Goal: Check status: Check status

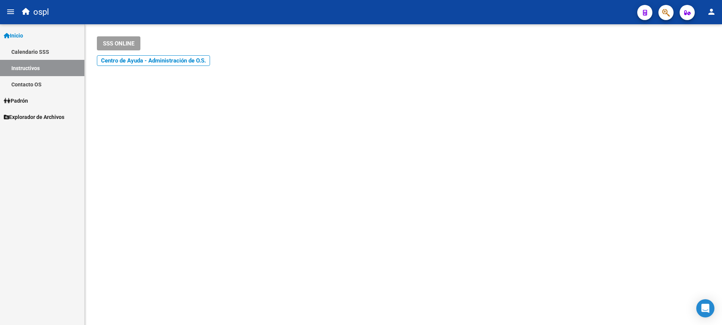
click at [53, 98] on link "Padrón" at bounding box center [42, 100] width 84 height 16
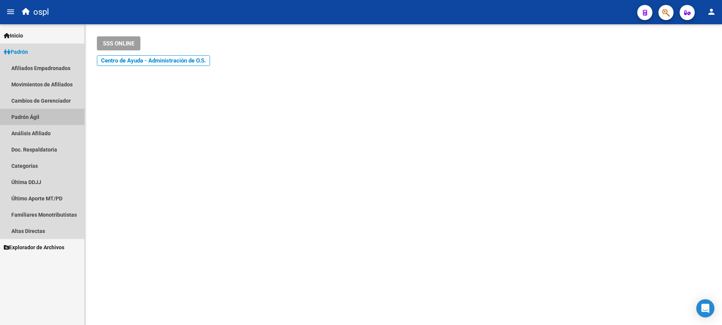
click at [28, 122] on link "Padrón Ágil" at bounding box center [42, 117] width 84 height 16
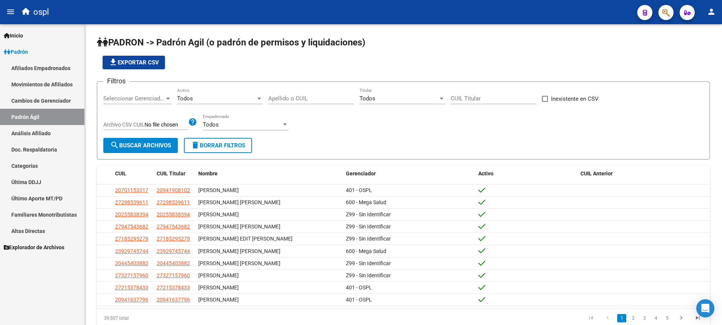
click at [52, 129] on link "Análisis Afiliado" at bounding box center [42, 133] width 84 height 16
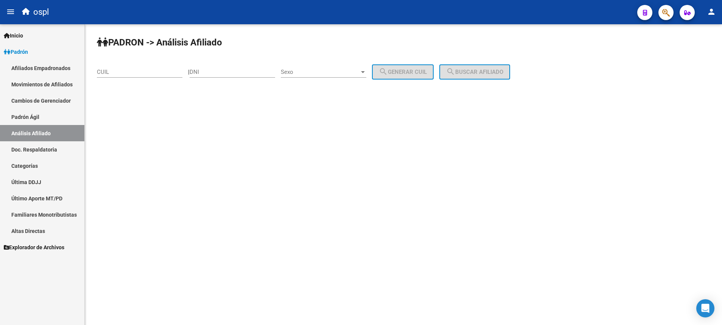
click at [257, 74] on input "DNI" at bounding box center [233, 72] width 86 height 7
paste input "41538953"
type input "41538953"
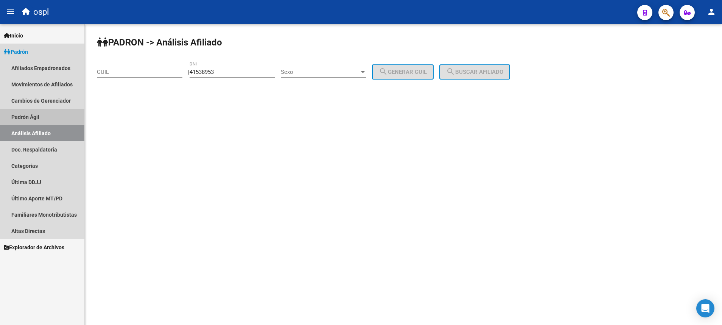
click at [48, 111] on link "Padrón Ágil" at bounding box center [42, 117] width 84 height 16
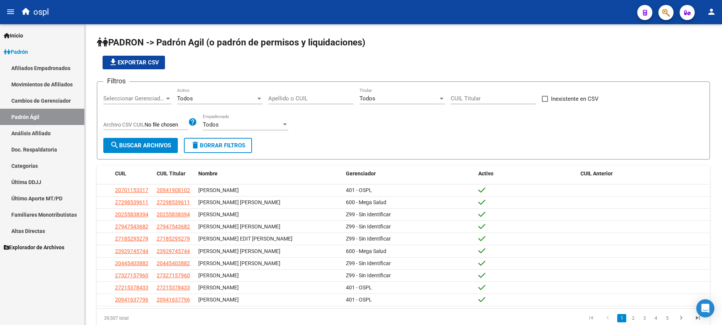
click at [60, 132] on link "Análisis Afiliado" at bounding box center [42, 133] width 84 height 16
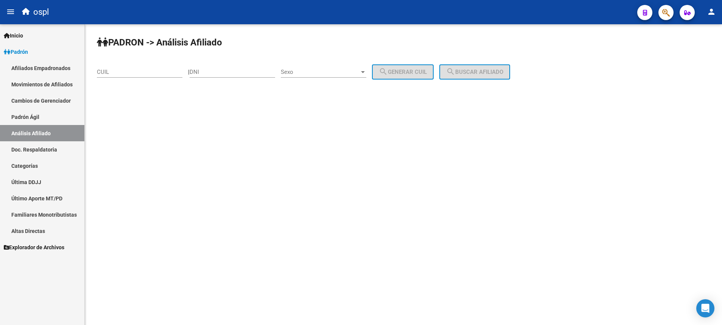
click at [150, 72] on input "CUIL" at bounding box center [140, 72] width 86 height 7
paste input "20-41538953-2"
type input "20-41538953-2"
click at [497, 69] on span "search Buscar afiliado" at bounding box center [474, 72] width 57 height 7
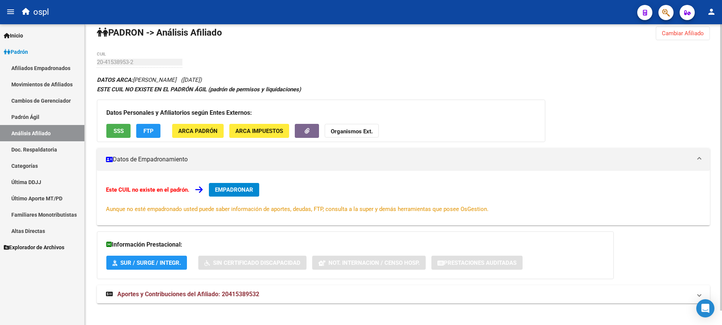
scroll to position [15, 0]
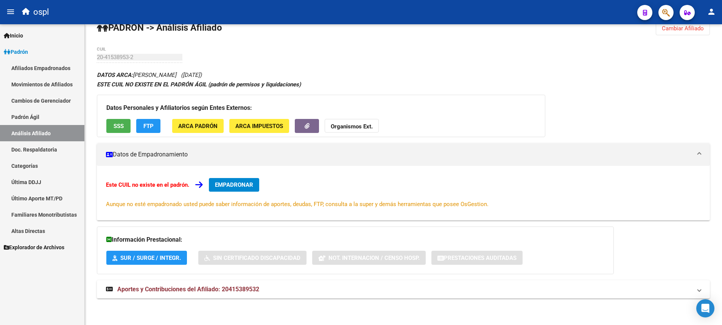
click at [62, 152] on link "Doc. Respaldatoria" at bounding box center [42, 149] width 84 height 16
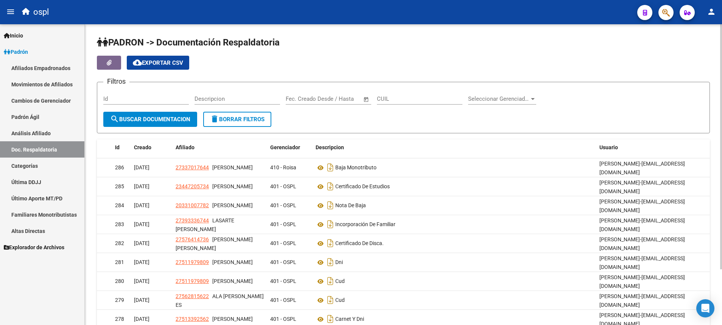
click at [410, 100] on input "CUIL" at bounding box center [420, 98] width 86 height 7
paste input "20-41538953-2"
type input "20-41538953-2"
click at [165, 117] on span "search Buscar Documentacion" at bounding box center [150, 119] width 80 height 7
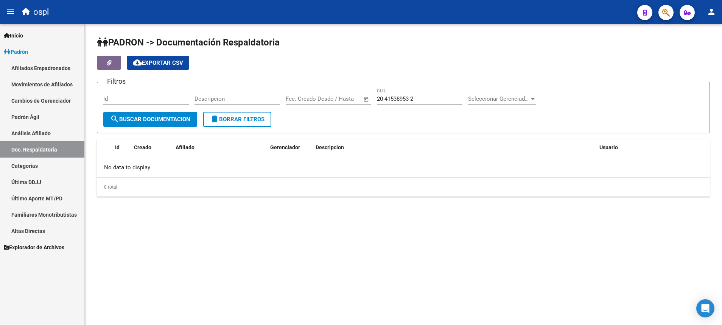
click at [61, 245] on span "Explorador de Archivos" at bounding box center [34, 247] width 61 height 8
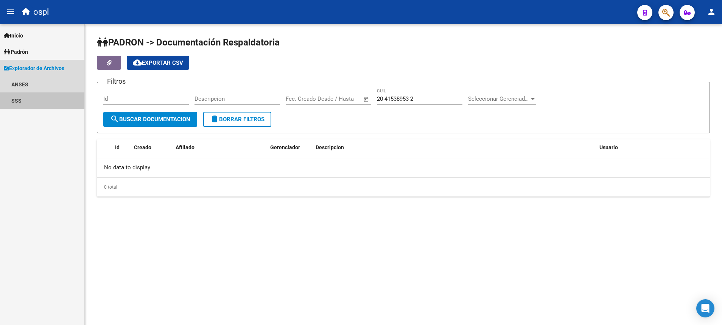
click at [28, 101] on link "SSS" at bounding box center [42, 100] width 84 height 16
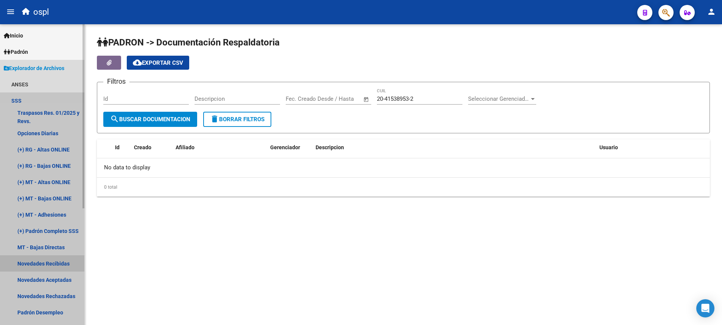
click at [53, 263] on link "Novedades Recibidas" at bounding box center [42, 263] width 84 height 16
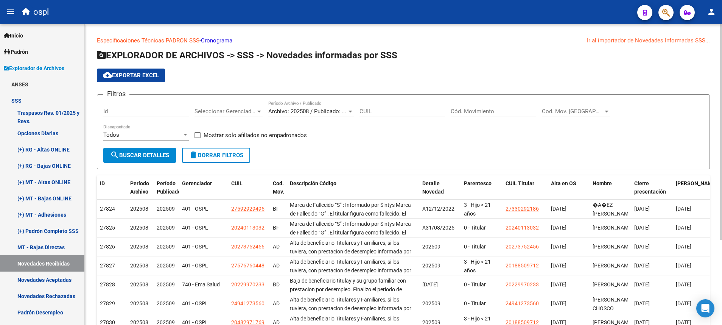
click at [388, 111] on input "CUIL" at bounding box center [403, 111] width 86 height 7
paste input "20-41538953-2"
type input "20-41538953-2"
click at [149, 156] on span "search Buscar Detalles" at bounding box center [139, 155] width 59 height 7
